Goal: Information Seeking & Learning: Learn about a topic

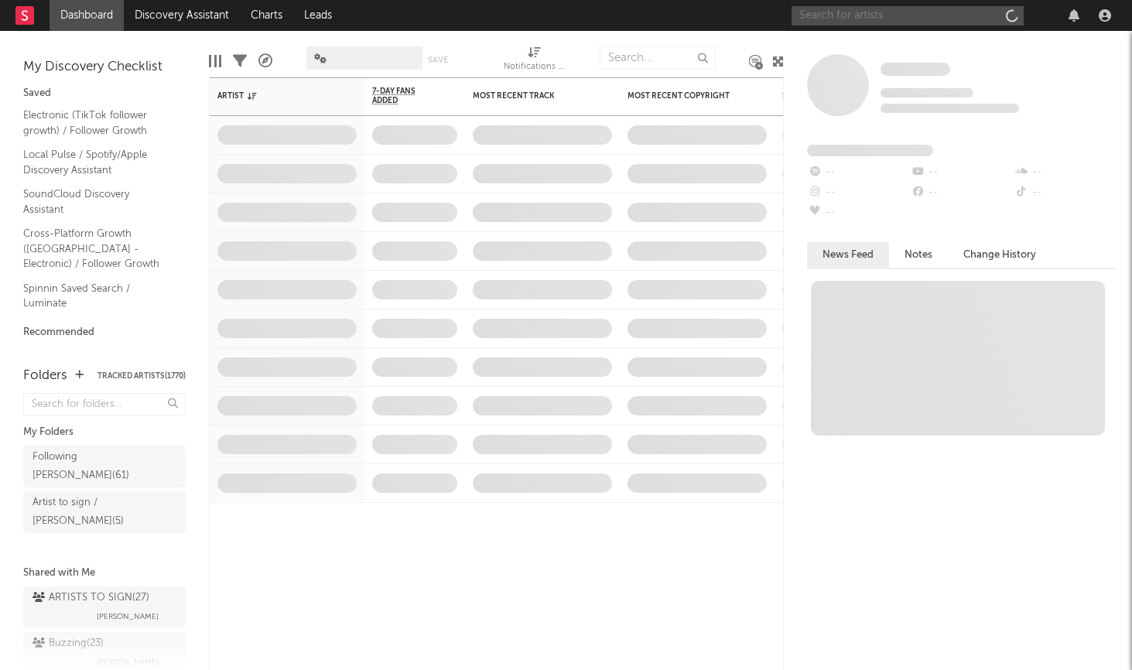
click at [868, 14] on input "text" at bounding box center [907, 15] width 232 height 19
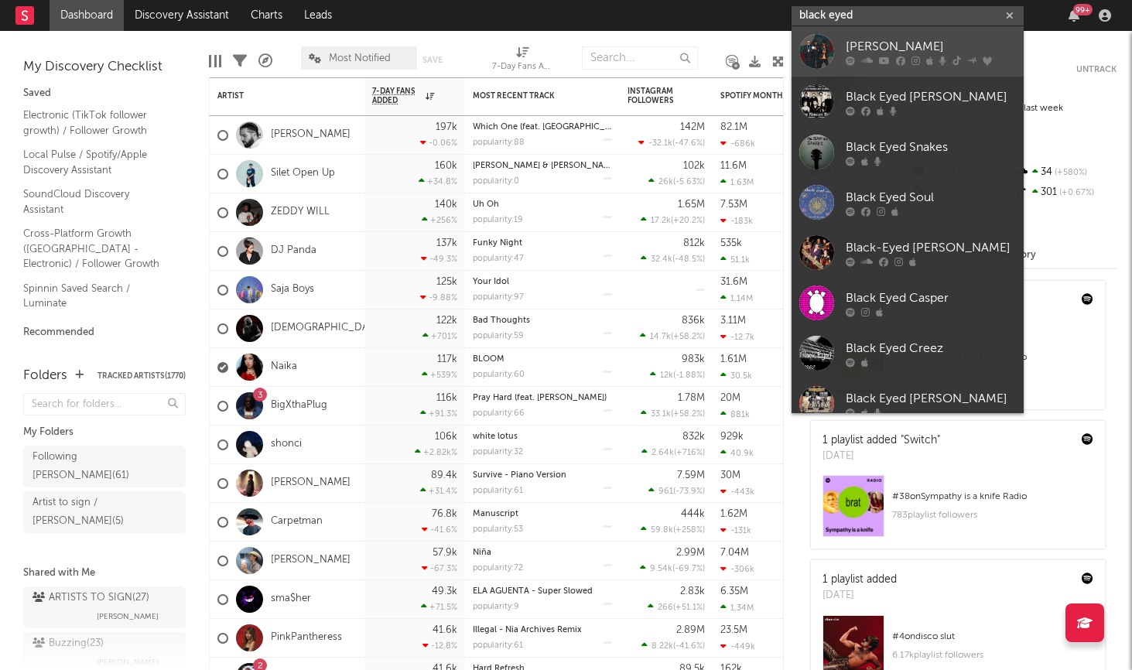
type input "black eyed"
click at [901, 62] on icon at bounding box center [900, 60] width 9 height 9
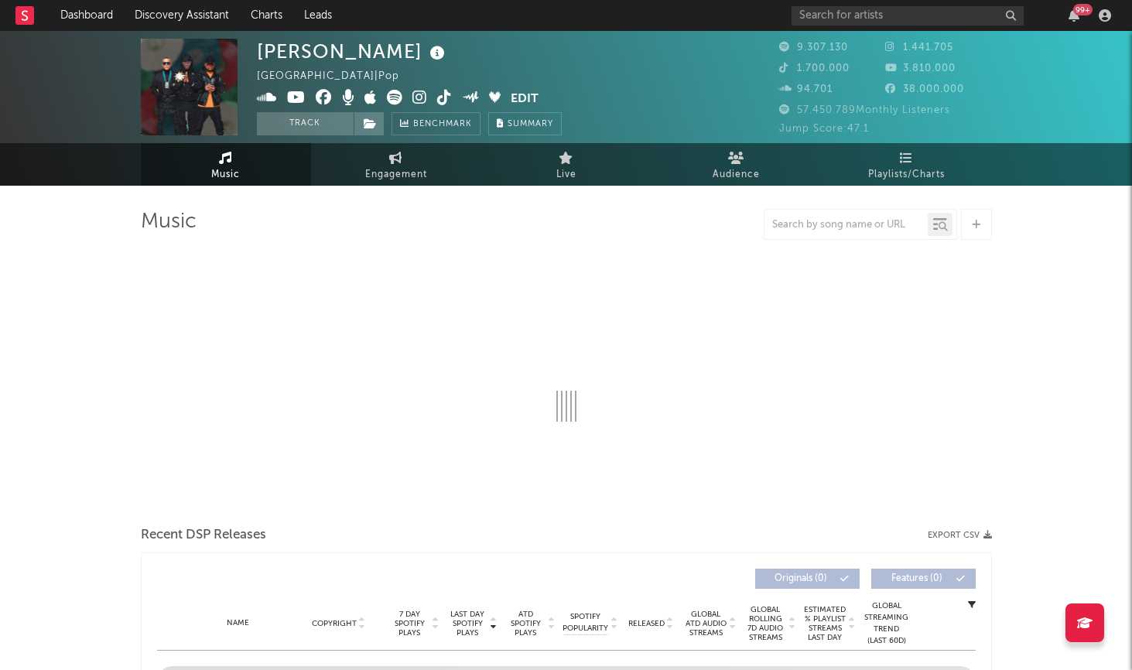
select select "6m"
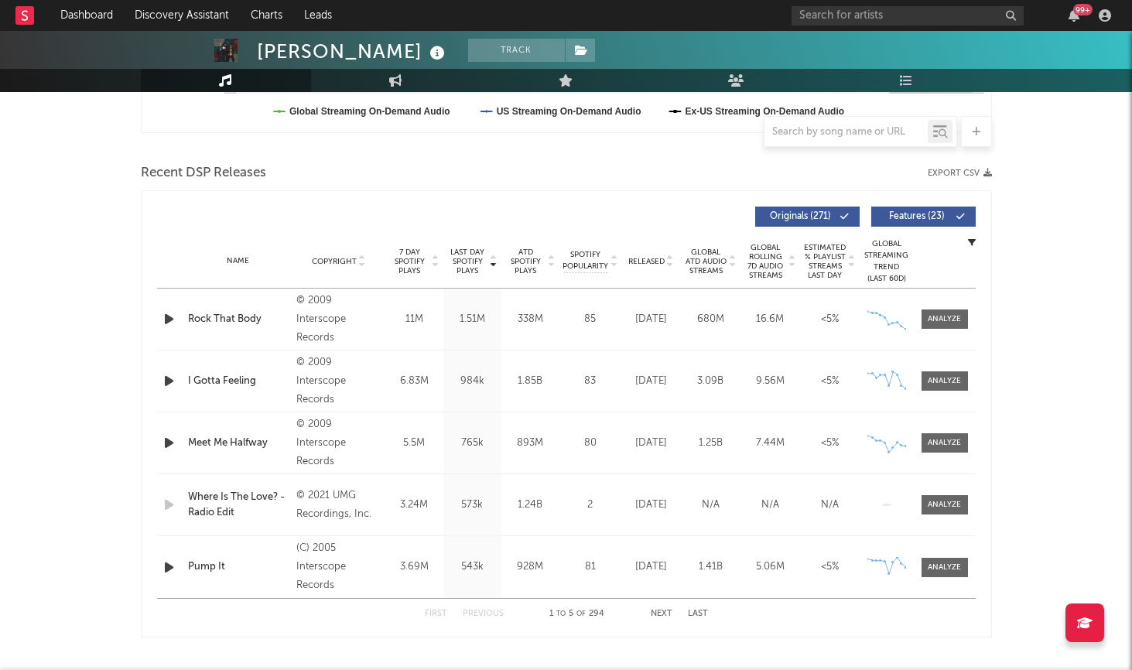
scroll to position [485, 0]
click at [846, 138] on div at bounding box center [845, 131] width 163 height 19
click at [831, 127] on input "text" at bounding box center [845, 132] width 163 height 12
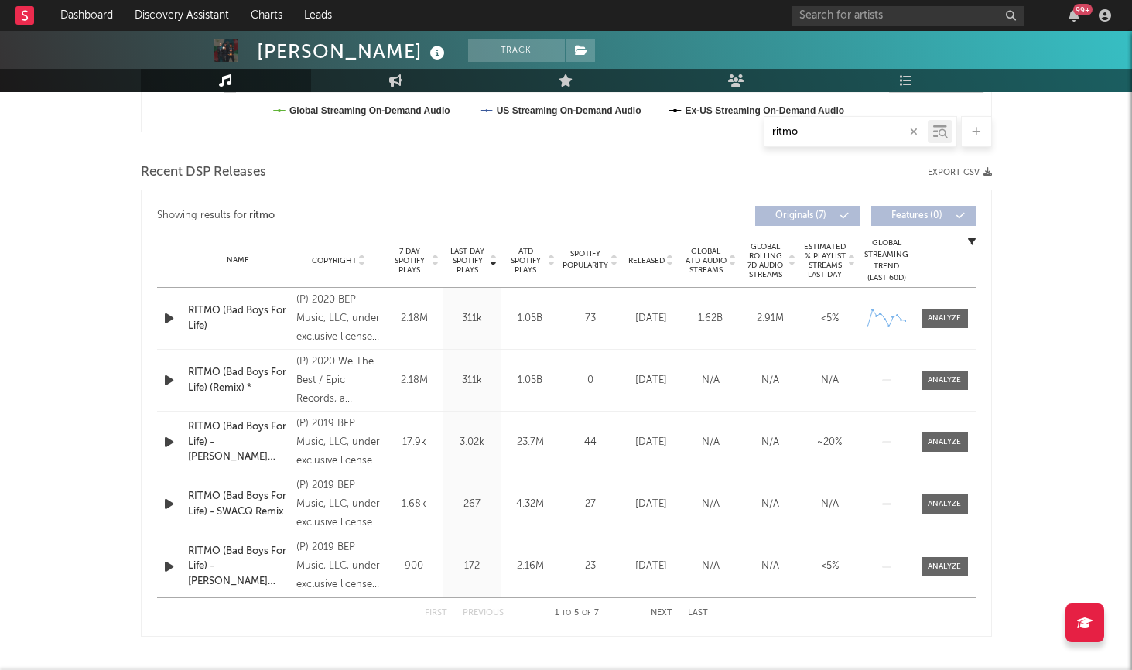
type input "ritmo"
click at [881, 7] on input "text" at bounding box center [907, 15] width 232 height 19
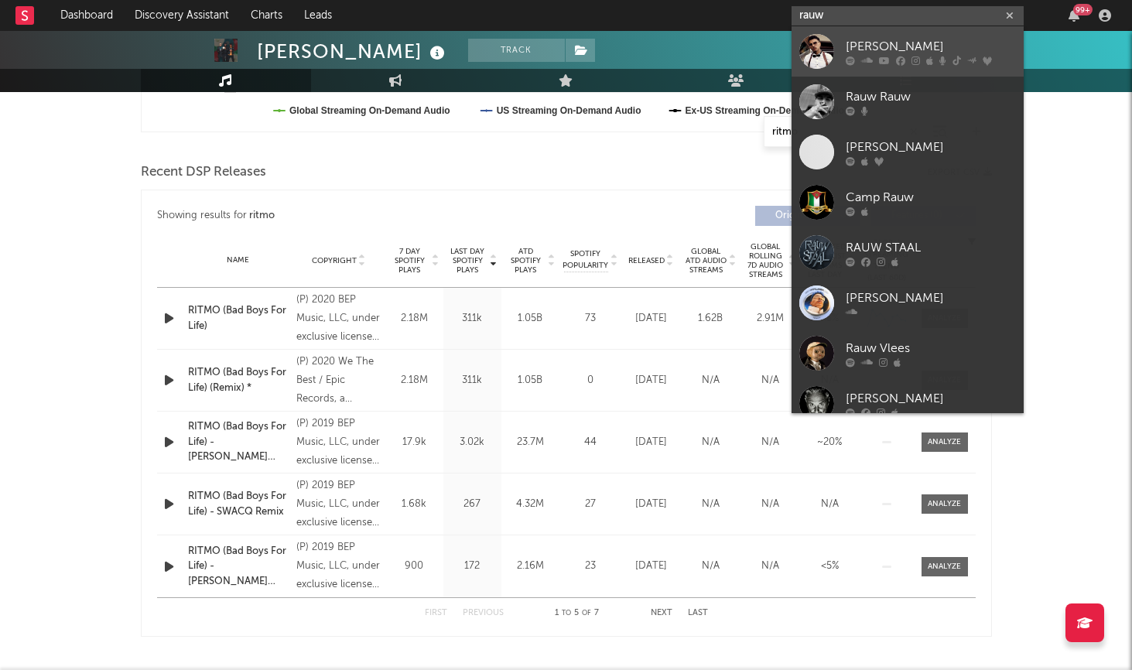
type input "rauw"
click at [881, 40] on div "[PERSON_NAME]" at bounding box center [931, 46] width 170 height 19
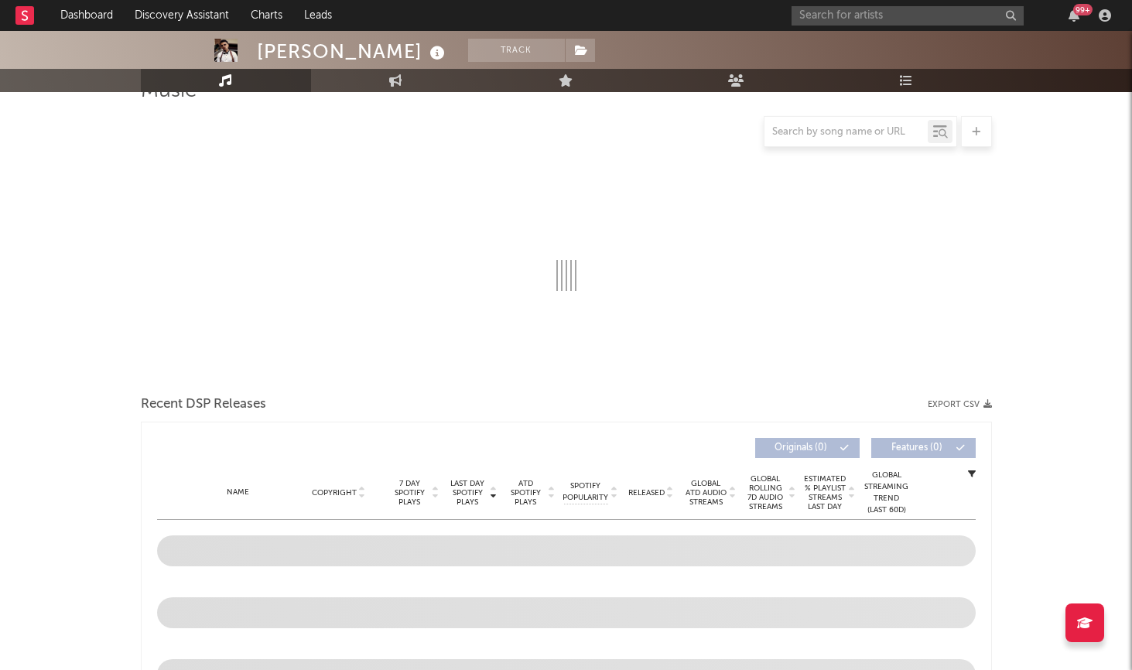
select select "6m"
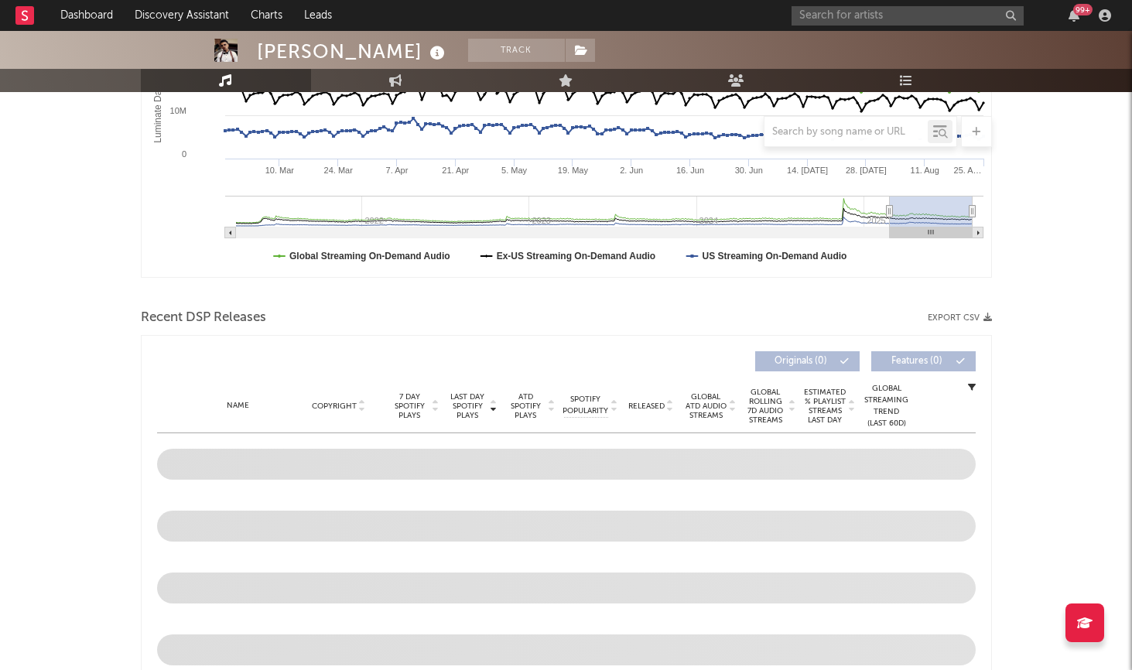
scroll to position [531, 0]
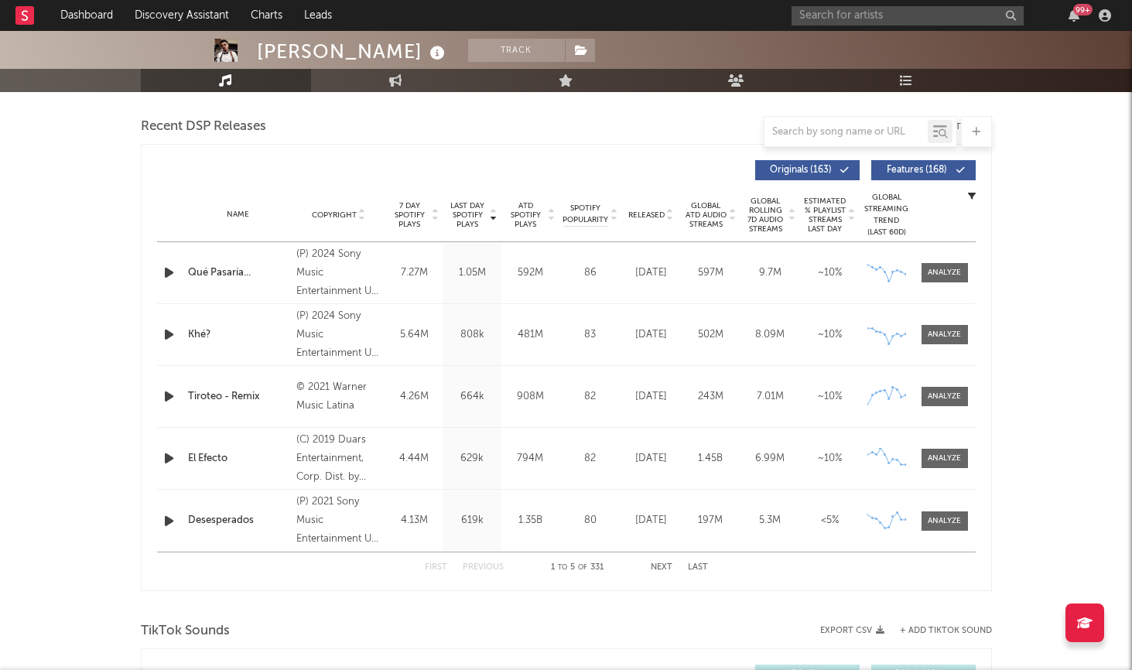
click at [952, 469] on div "Name El Efecto Copyright (C) 2019 Duars Entertainment, Corp. Dist. by Sony Musi…" at bounding box center [566, 458] width 818 height 61
click at [958, 453] on div at bounding box center [944, 459] width 33 height 12
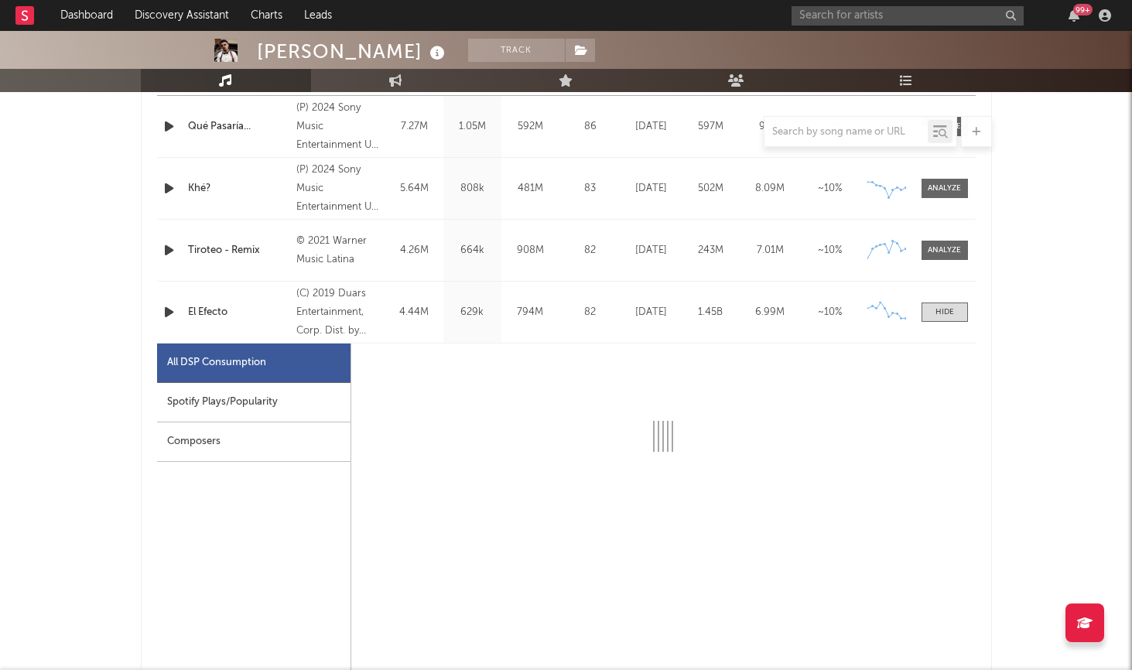
scroll to position [682, 0]
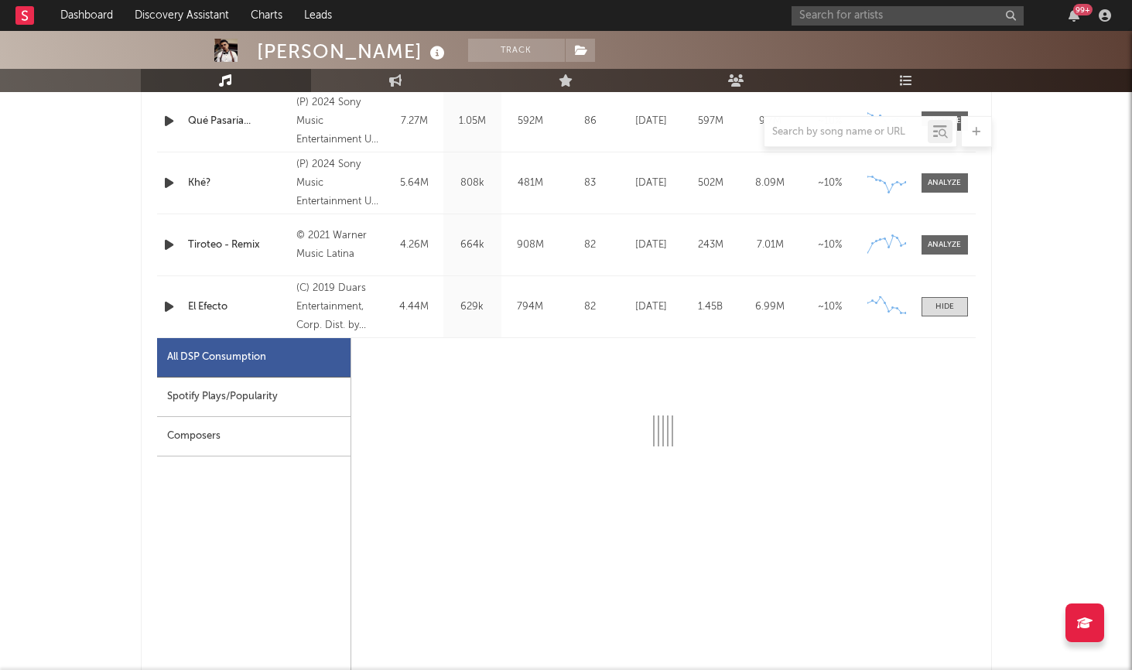
select select "6m"
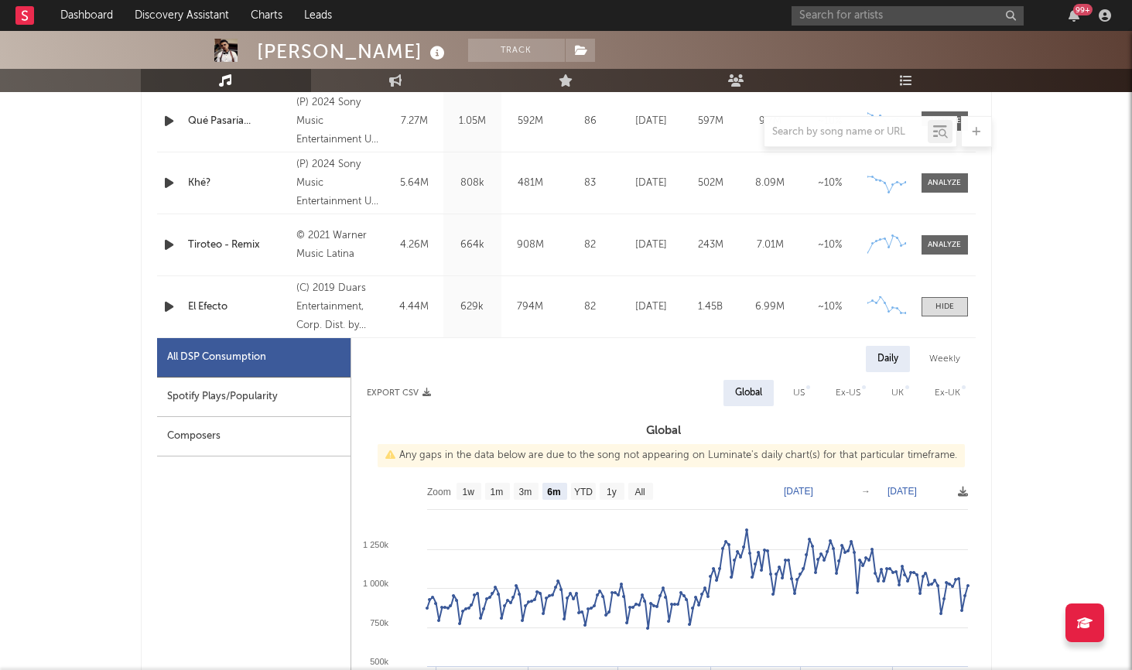
scroll to position [695, 0]
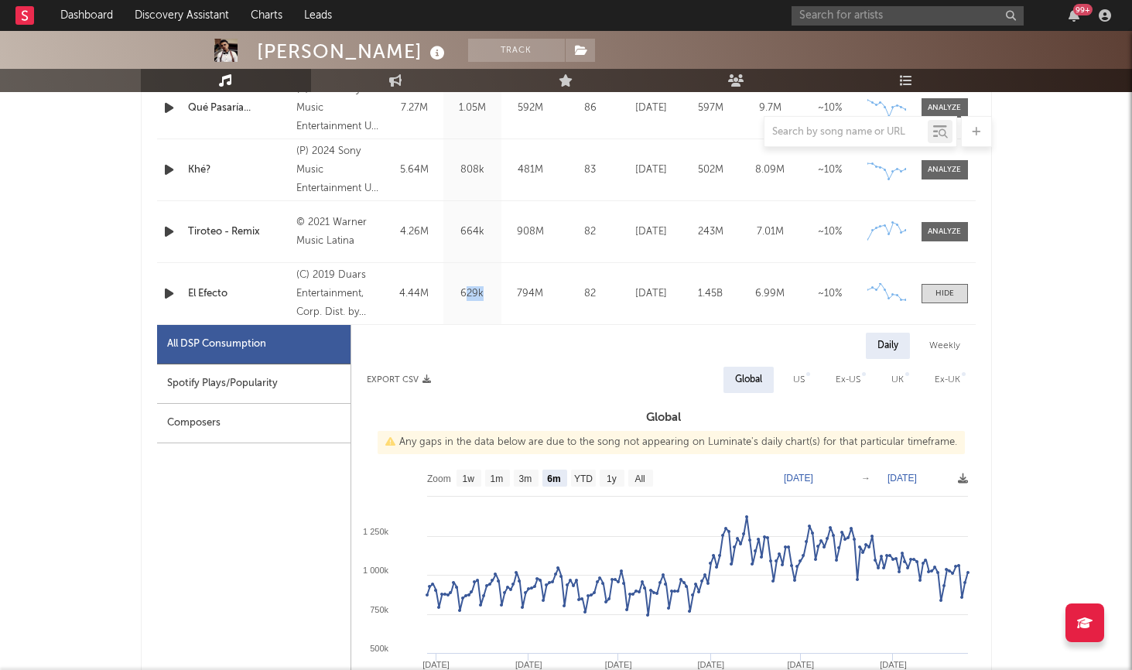
drag, startPoint x: 460, startPoint y: 301, endPoint x: 466, endPoint y: 289, distance: 13.2
click at [466, 289] on div "Last Day Spotify Plays 629k" at bounding box center [472, 293] width 58 height 61
click at [241, 392] on div "Spotify Plays/Popularity" at bounding box center [253, 383] width 193 height 39
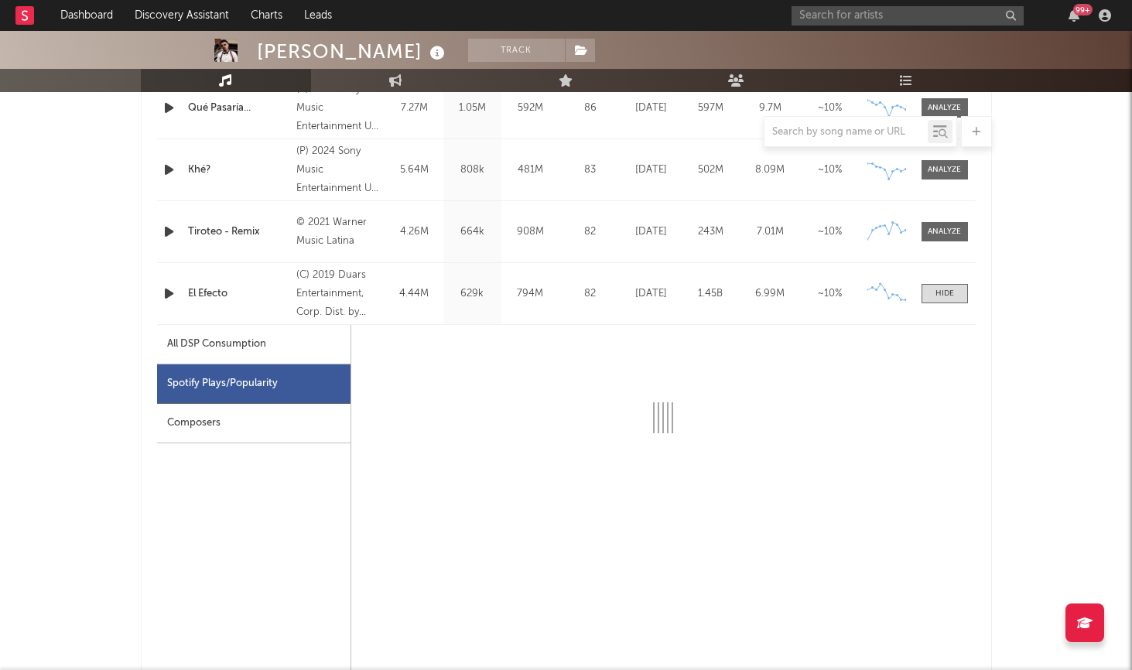
select select "6m"
select select "1w"
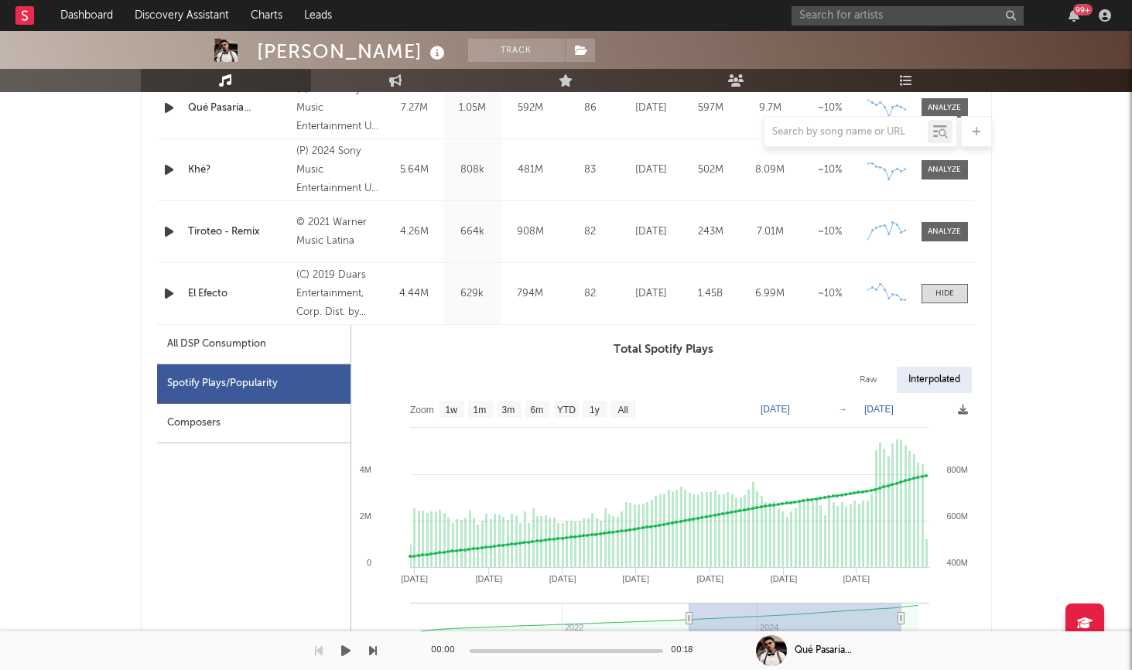
type input "[DATE]"
drag, startPoint x: 870, startPoint y: 618, endPoint x: 618, endPoint y: 651, distance: 253.6
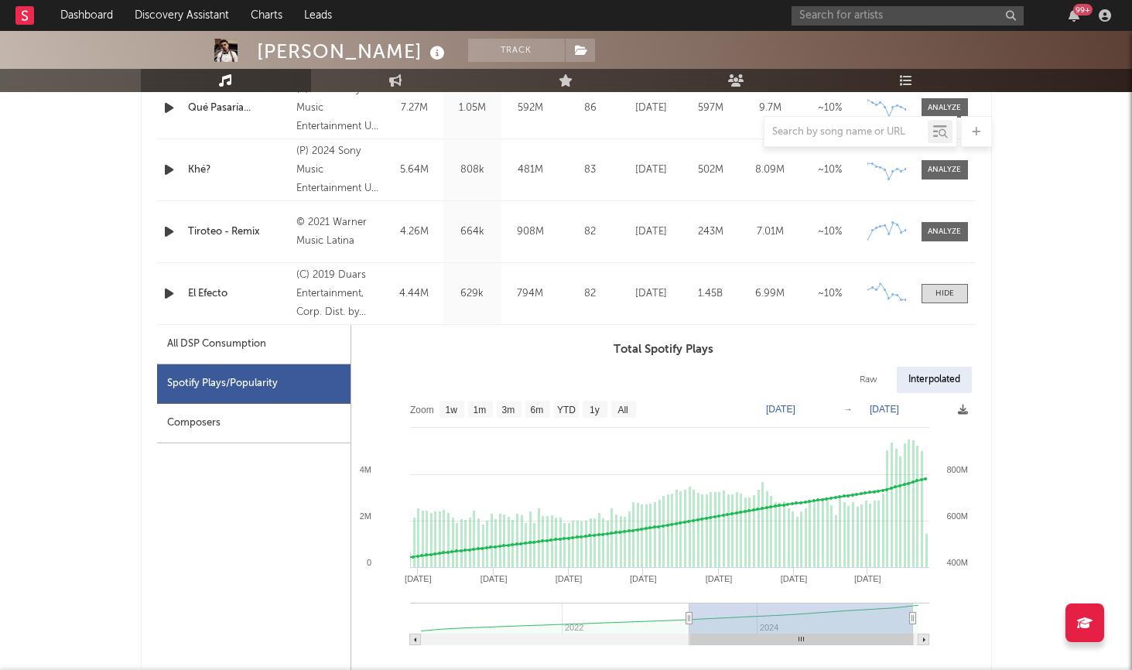
type input "[DATE]"
drag, startPoint x: 903, startPoint y: 616, endPoint x: 970, endPoint y: 617, distance: 67.3
click at [970, 617] on icon "Created with Highcharts 10.3.3 Jan '[DATE] May '[DATE] May '[DATE] May '23 2022…" at bounding box center [663, 524] width 624 height 263
type input "[DATE]"
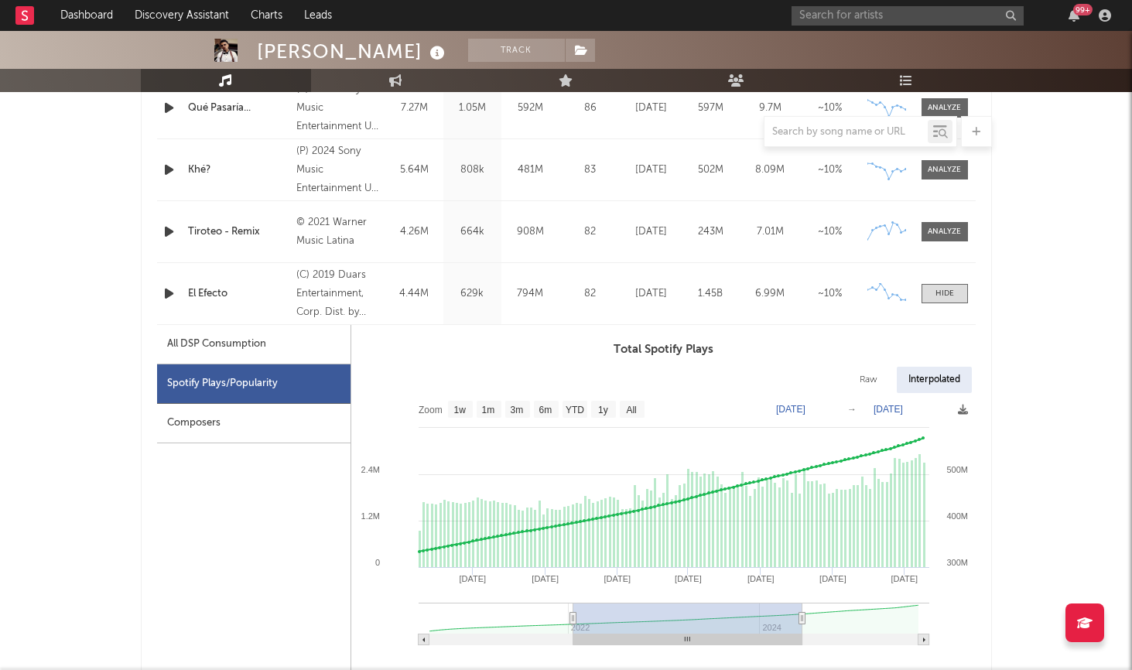
drag, startPoint x: 685, startPoint y: 615, endPoint x: 714, endPoint y: 617, distance: 29.5
click at [714, 617] on g at bounding box center [674, 624] width 511 height 43
type input "[DATE]"
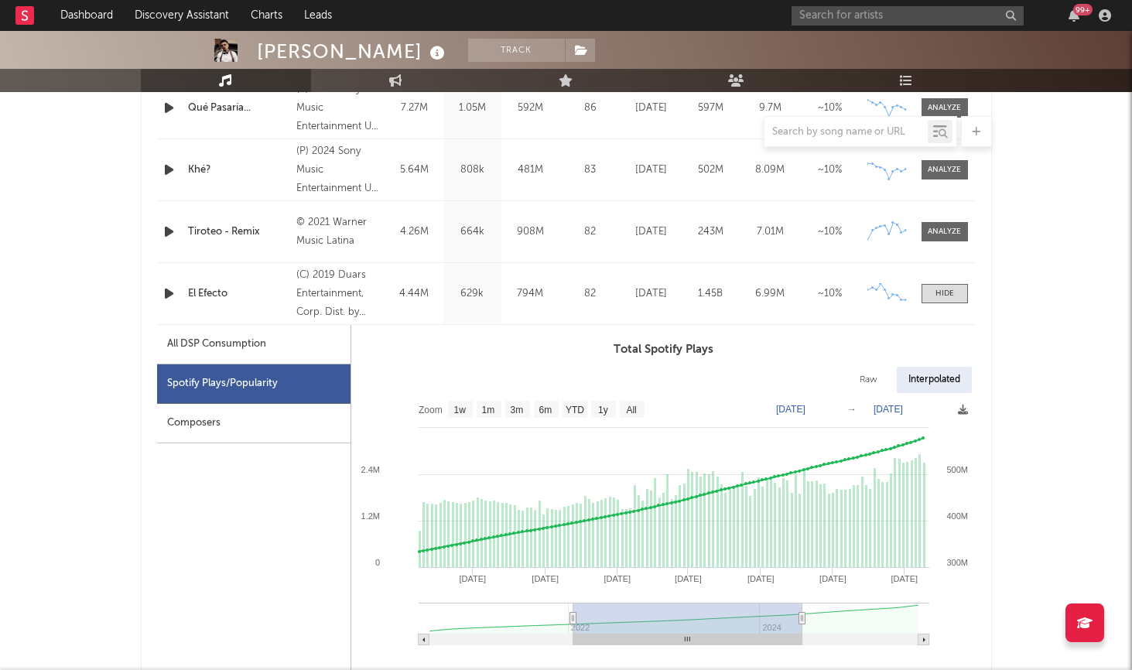
type input "[DATE]"
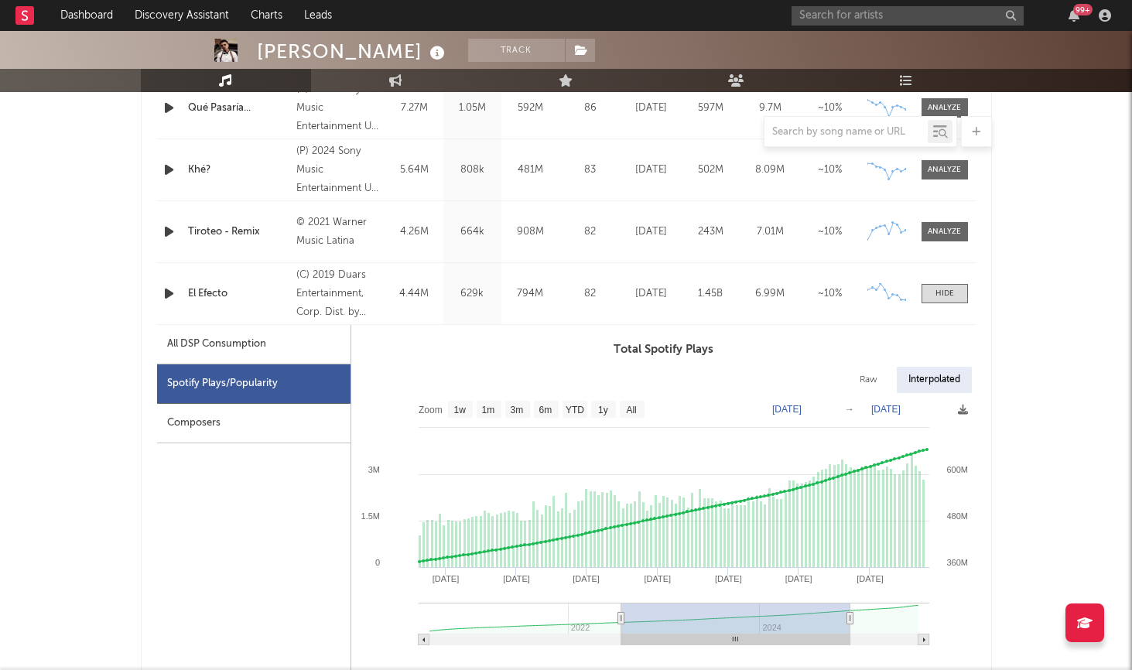
type input "[DATE]"
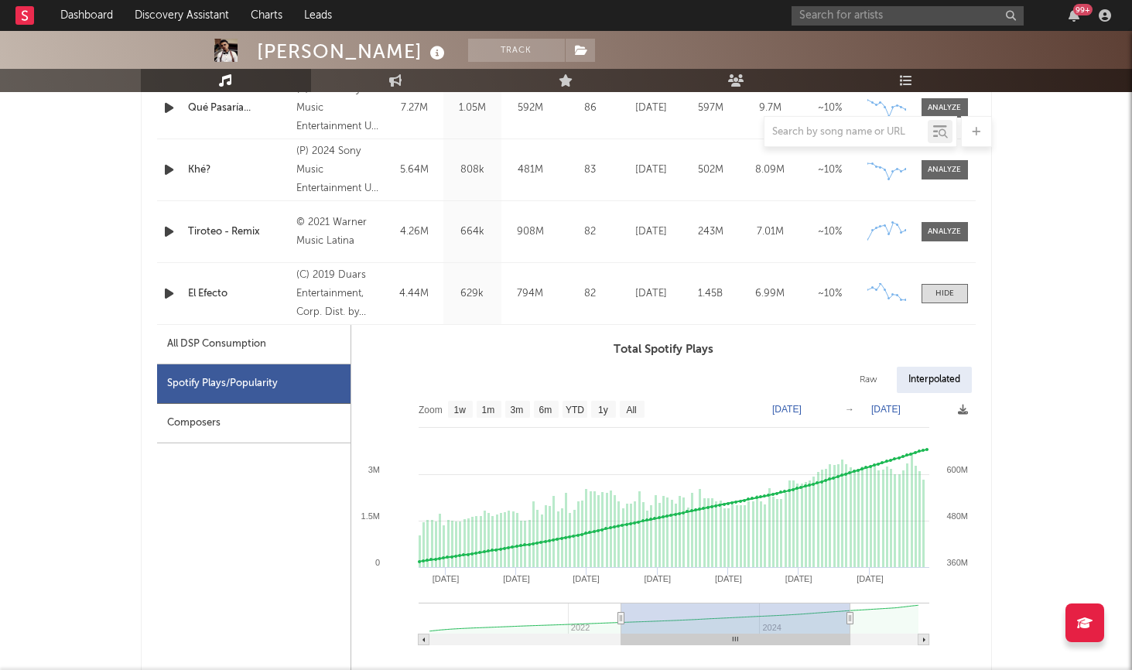
type input "[DATE]"
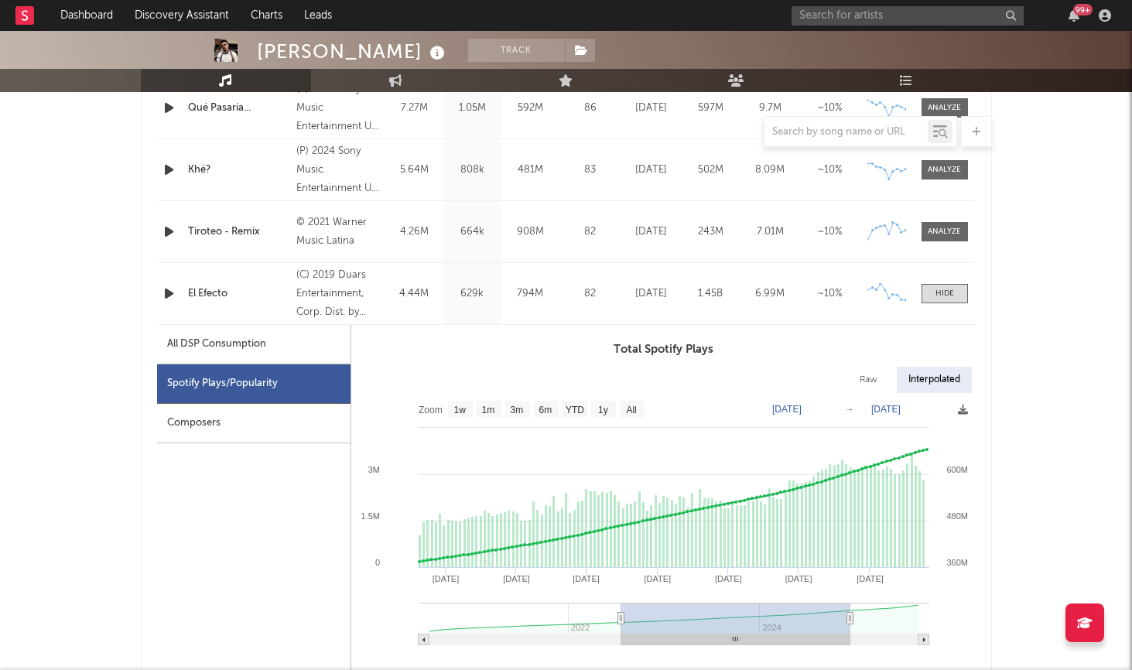
type input "[DATE]"
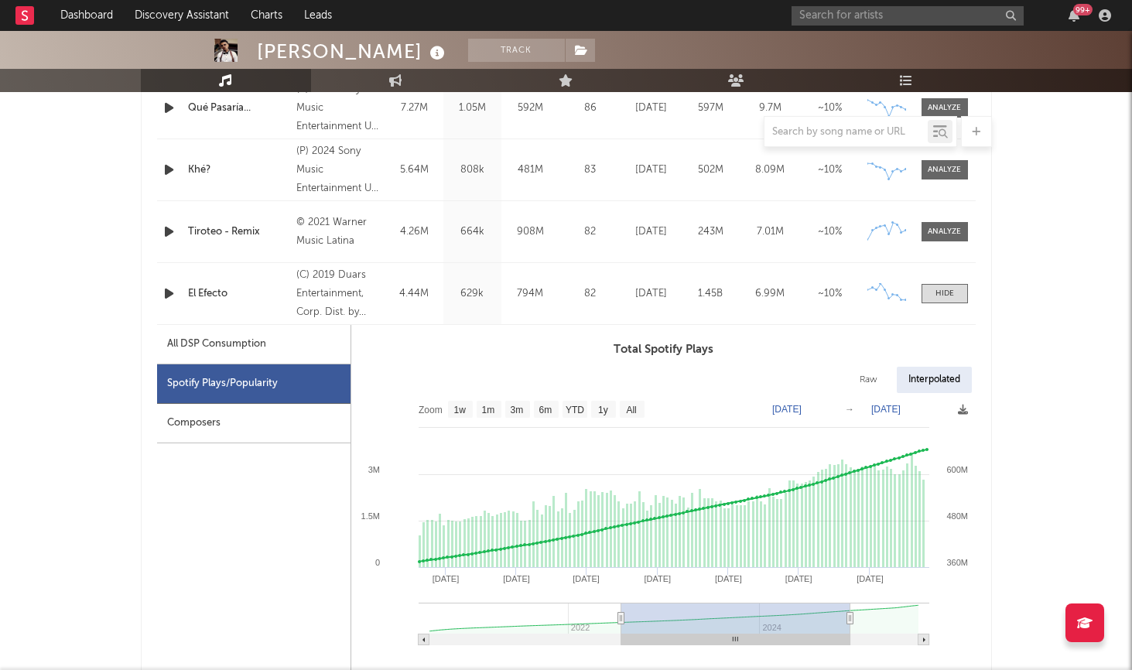
type input "[DATE]"
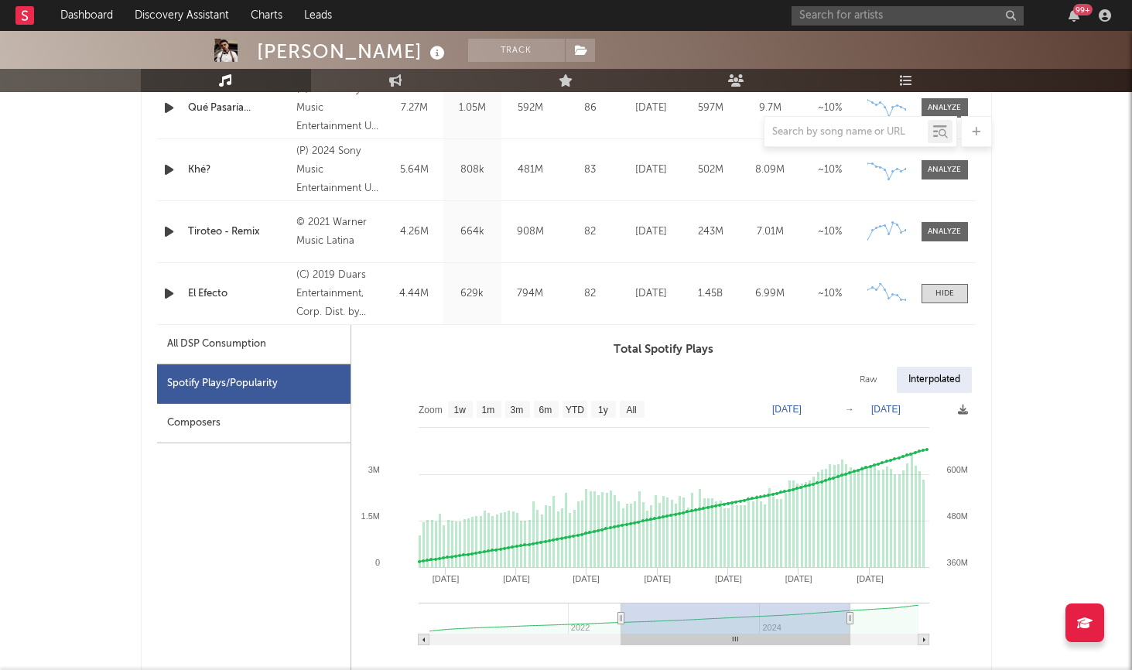
type input "[DATE]"
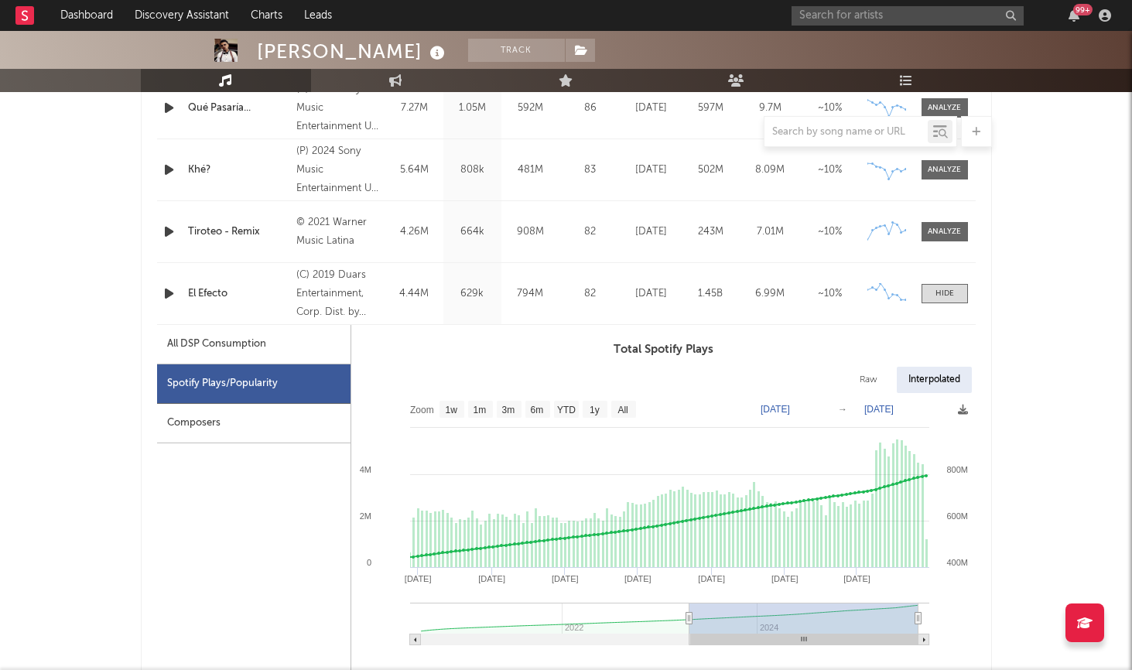
drag, startPoint x: 702, startPoint y: 618, endPoint x: 958, endPoint y: 613, distance: 256.1
click at [958, 613] on icon "Created with Highcharts 10.3.3 Jan '[DATE] Sep '[DATE] Sep '[DATE] May '25 2022…" at bounding box center [663, 524] width 624 height 263
click at [807, 598] on rect at bounding box center [663, 524] width 624 height 263
drag, startPoint x: 784, startPoint y: 620, endPoint x: 850, endPoint y: 620, distance: 66.5
click at [849, 620] on rect at bounding box center [803, 618] width 229 height 31
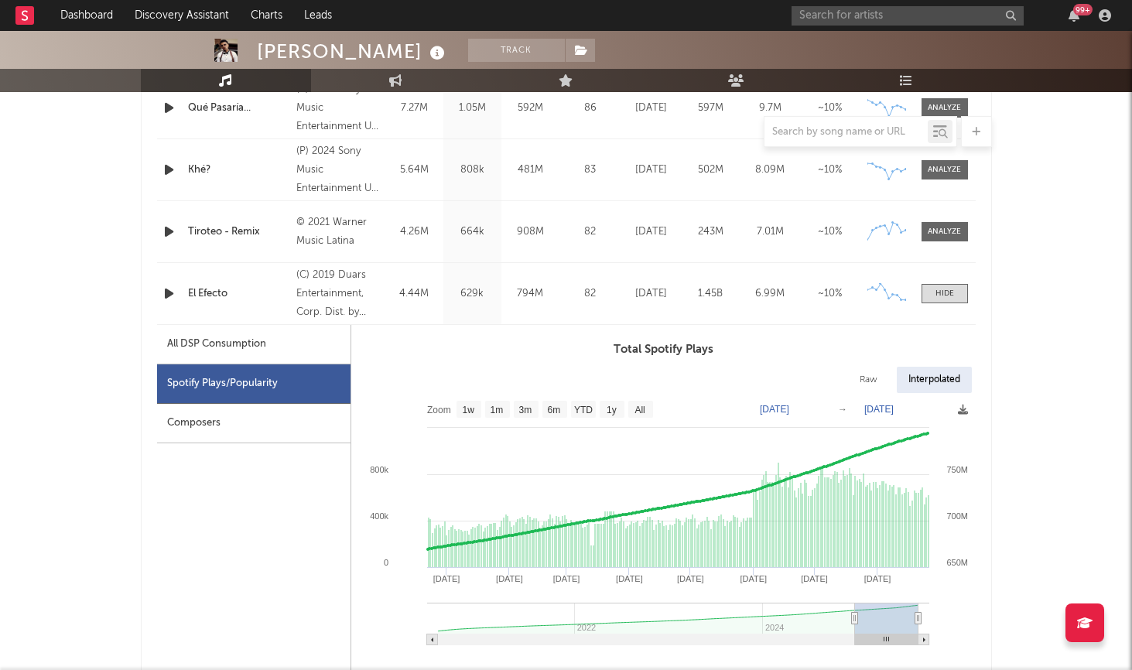
type input "[DATE]"
drag, startPoint x: 685, startPoint y: 616, endPoint x: 858, endPoint y: 630, distance: 173.1
click at [859, 630] on g at bounding box center [678, 624] width 502 height 43
